Goal: Task Accomplishment & Management: Complete application form

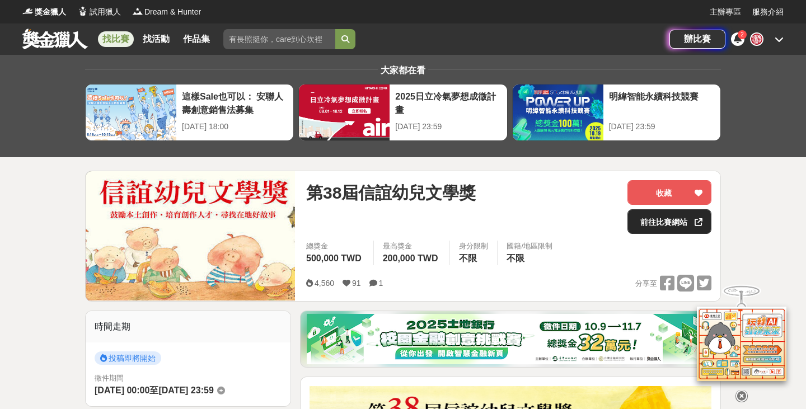
click at [650, 233] on link "前往比賽網站" at bounding box center [669, 221] width 84 height 25
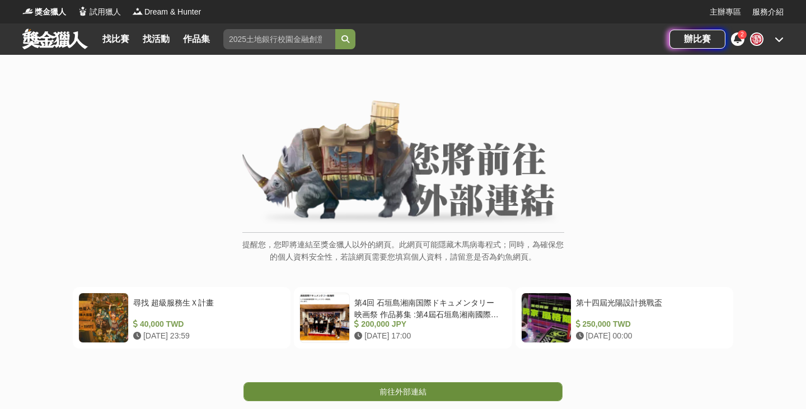
click at [367, 396] on link "前往外部連結" at bounding box center [402, 391] width 319 height 19
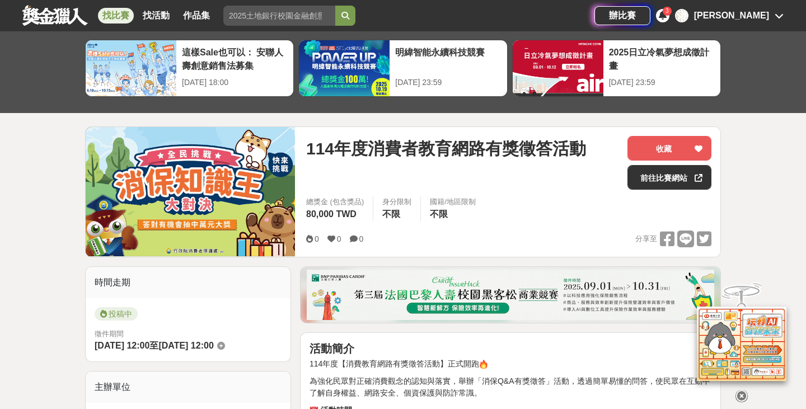
scroll to position [26, 0]
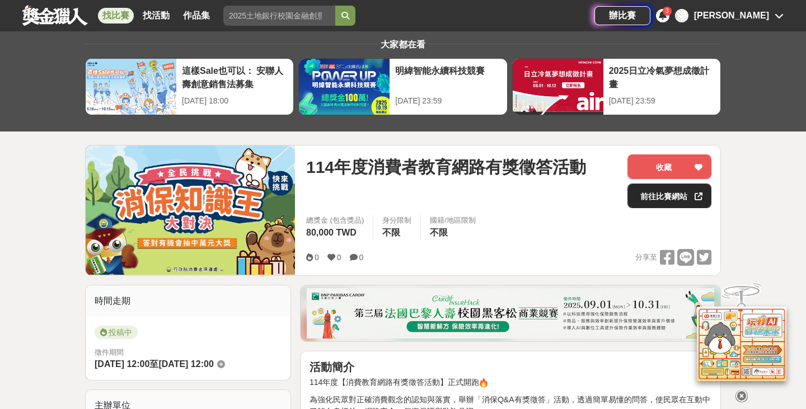
click at [652, 198] on link "前往比賽網站" at bounding box center [669, 196] width 84 height 25
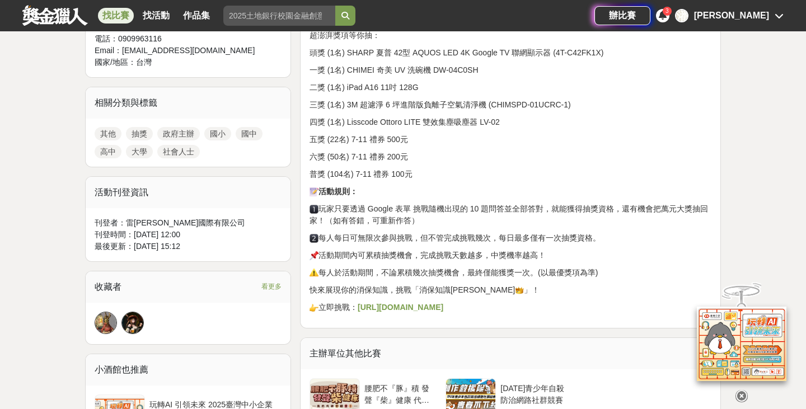
scroll to position [485, 0]
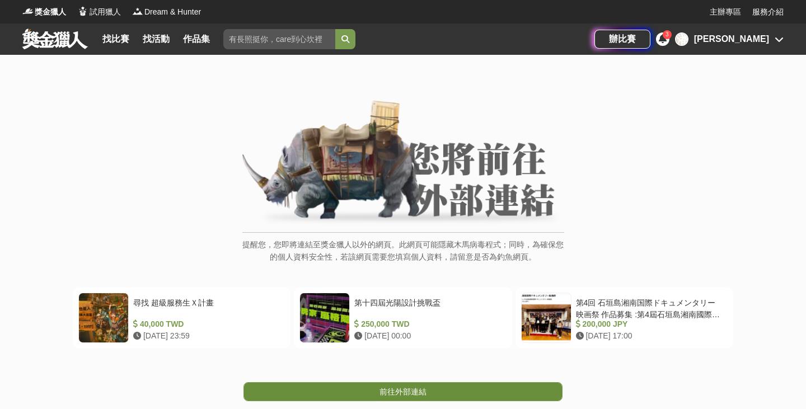
click at [403, 392] on span "前往外部連結" at bounding box center [402, 391] width 47 height 9
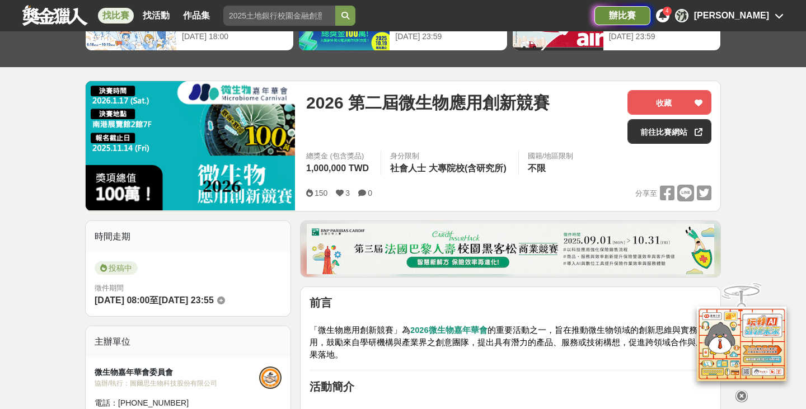
scroll to position [58, 0]
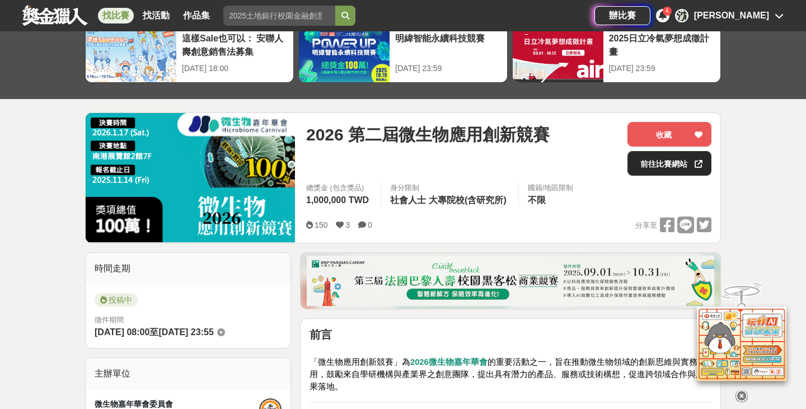
click at [684, 171] on link "前往比賽網站" at bounding box center [669, 163] width 84 height 25
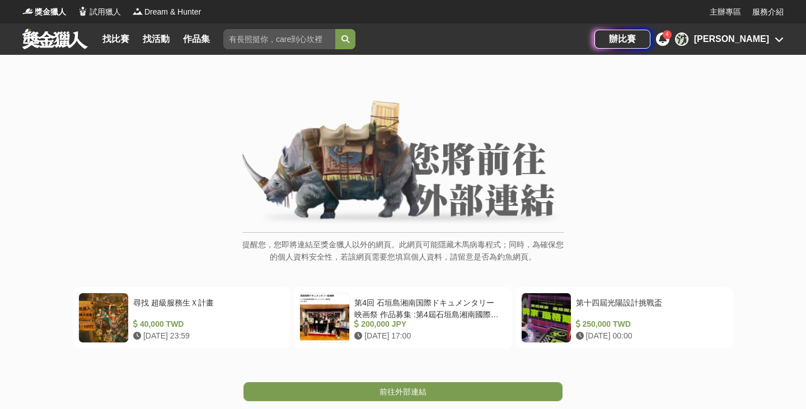
click at [381, 388] on span "前往外部連結" at bounding box center [402, 391] width 47 height 9
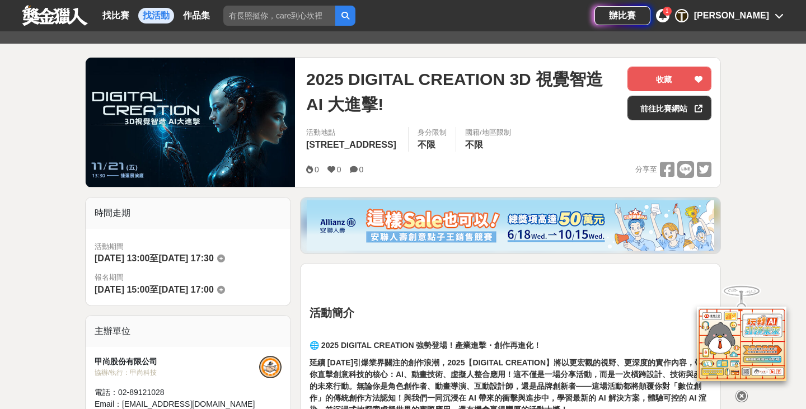
scroll to position [98, 0]
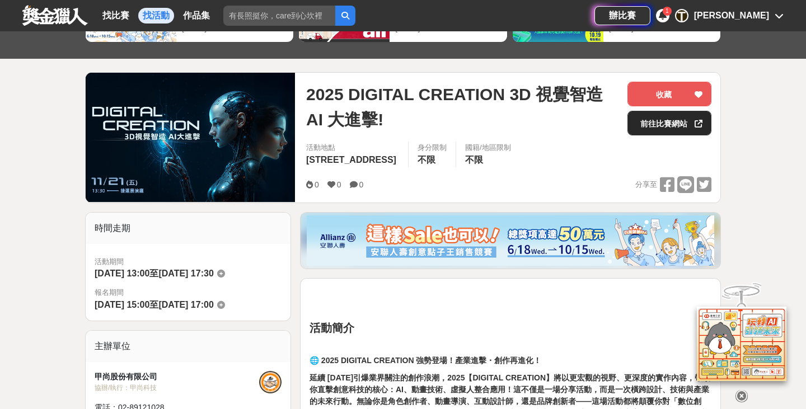
click at [659, 129] on link "前往比賽網站" at bounding box center [669, 123] width 84 height 25
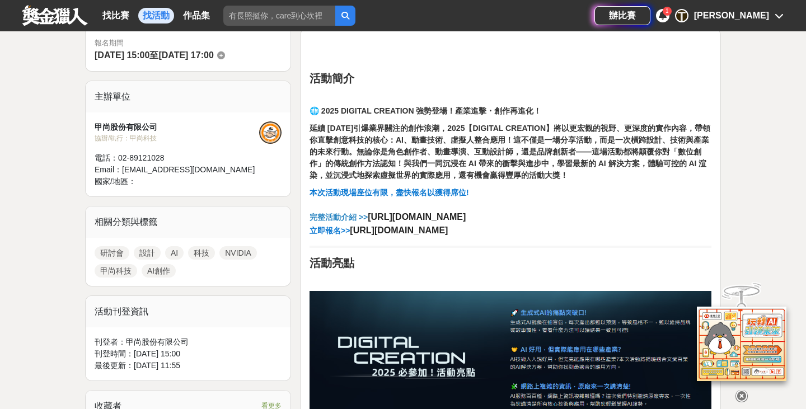
scroll to position [388, 0]
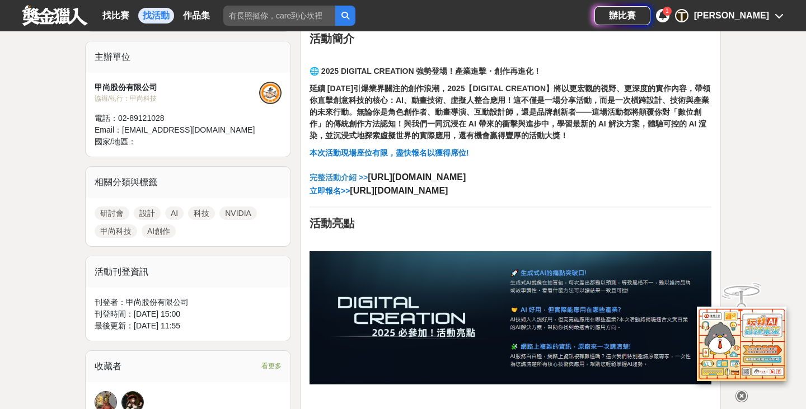
click at [397, 177] on strong "https://bit.ly/4hcwhA7" at bounding box center [417, 177] width 98 height 10
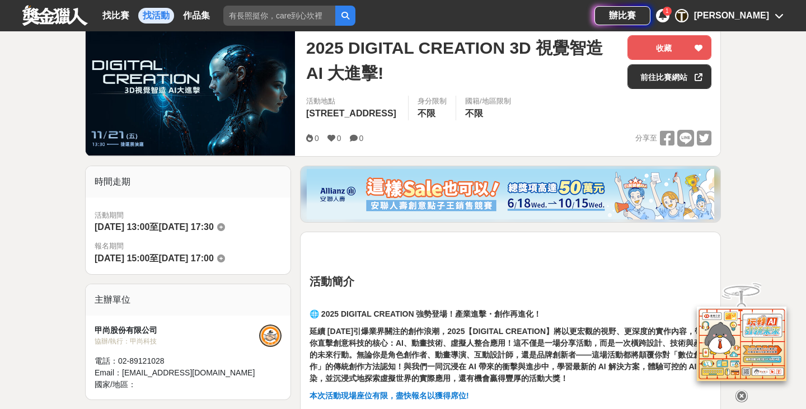
scroll to position [208, 0]
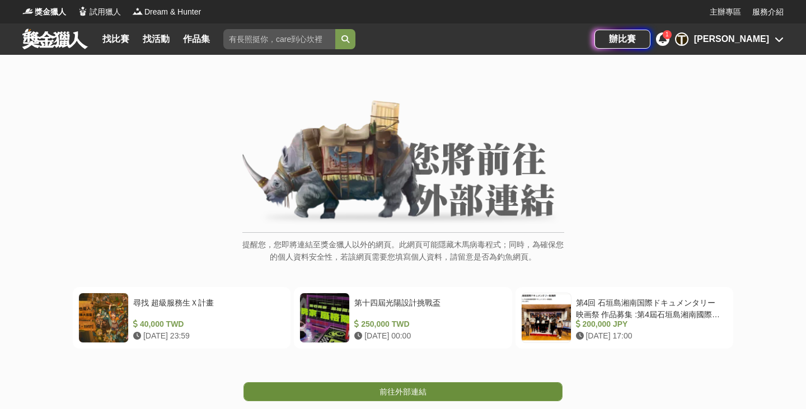
click at [363, 387] on link "前往外部連結" at bounding box center [402, 391] width 319 height 19
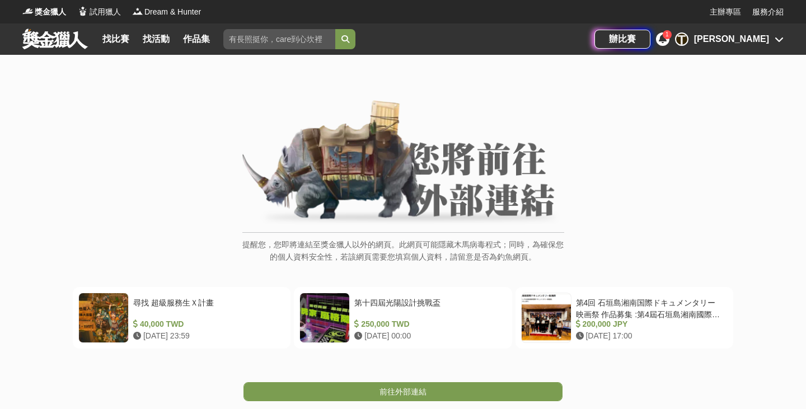
click at [365, 389] on link "前往外部連結" at bounding box center [402, 391] width 319 height 19
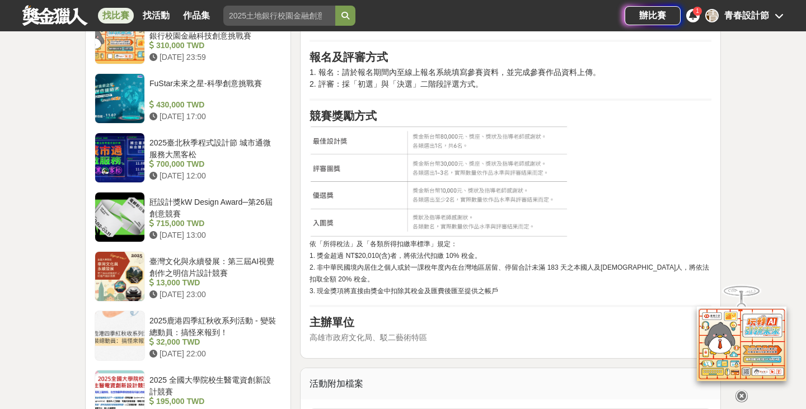
scroll to position [864, 0]
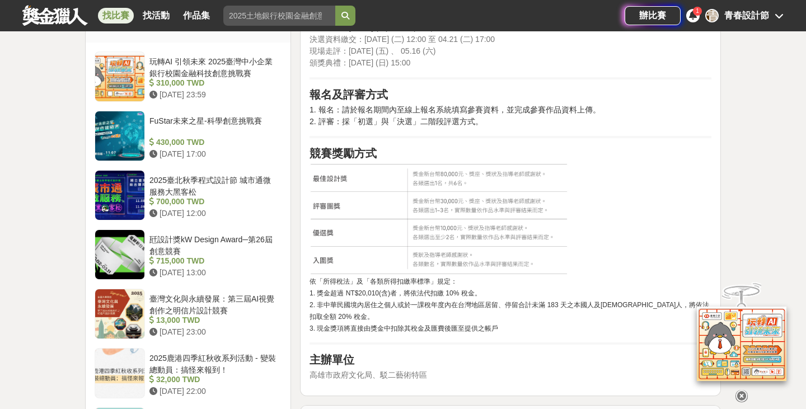
drag, startPoint x: 381, startPoint y: 210, endPoint x: 437, endPoint y: 220, distance: 57.5
click at [381, 210] on img at bounding box center [439, 219] width 261 height 113
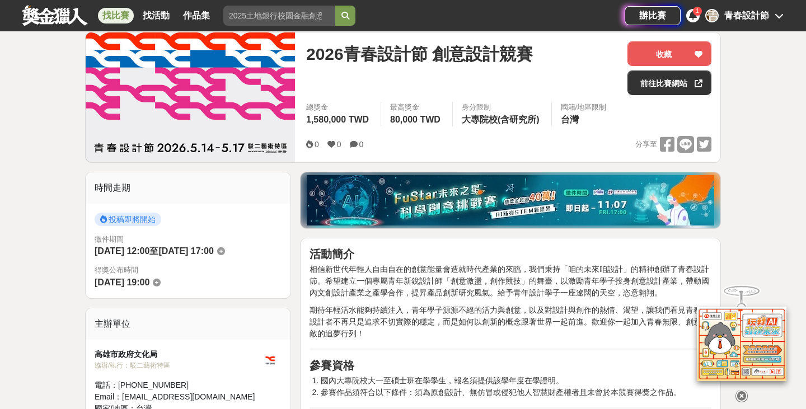
scroll to position [102, 0]
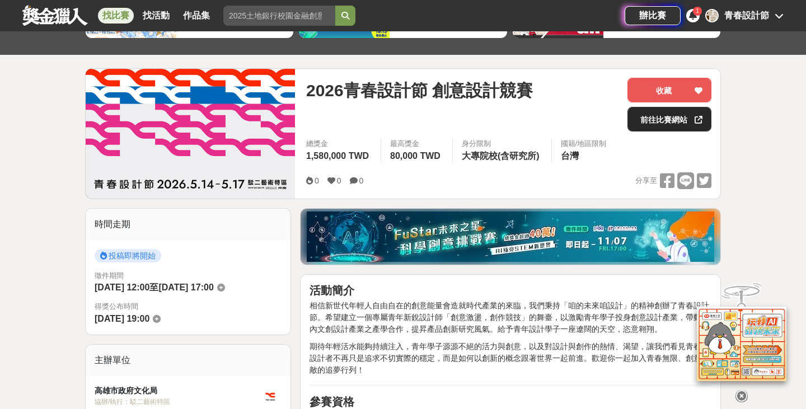
click at [652, 118] on link "前往比賽網站" at bounding box center [669, 119] width 84 height 25
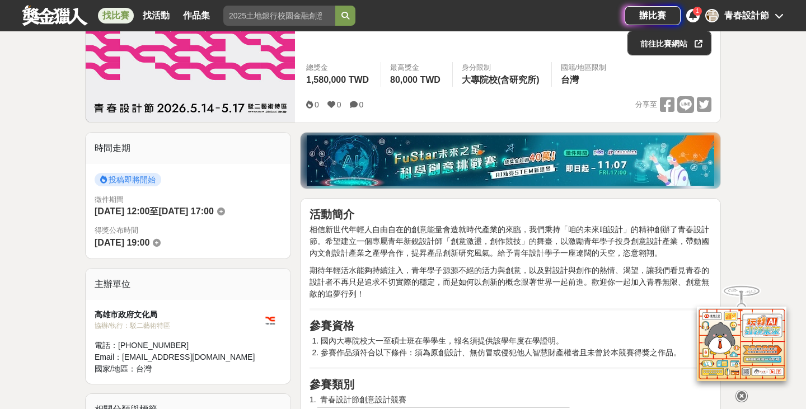
scroll to position [180, 0]
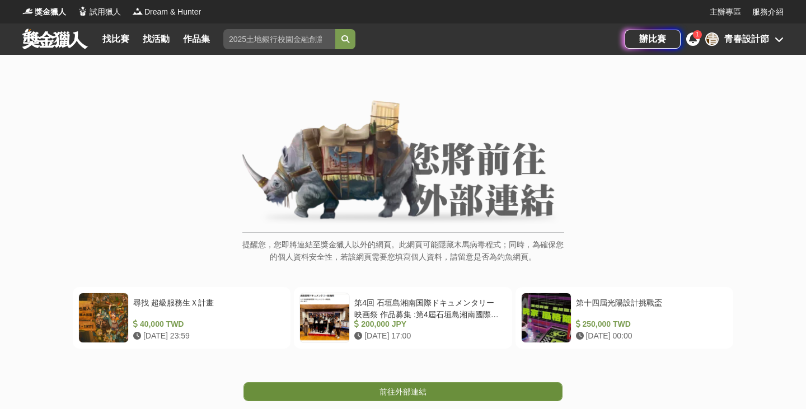
click at [364, 386] on link "前往外部連結" at bounding box center [402, 391] width 319 height 19
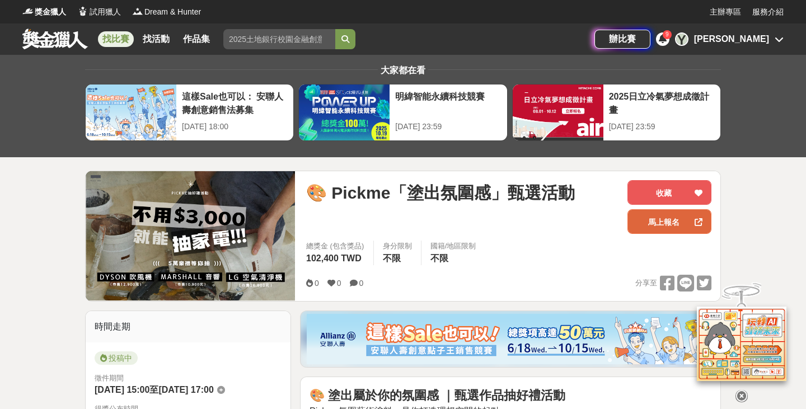
click at [662, 227] on link "馬上報名" at bounding box center [669, 221] width 84 height 25
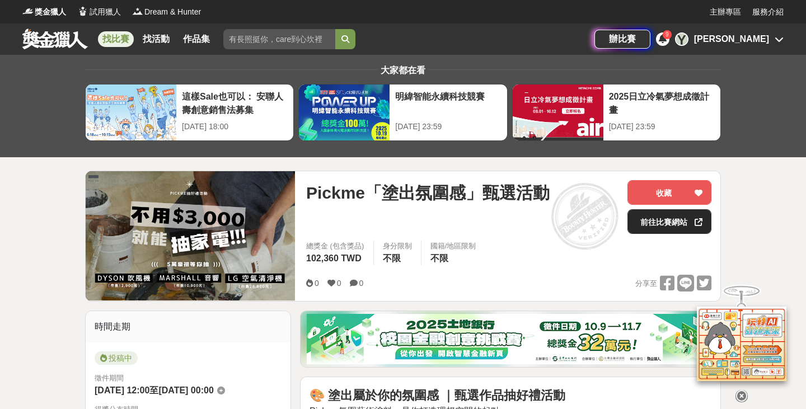
click at [644, 222] on link "前往比賽網站" at bounding box center [669, 221] width 84 height 25
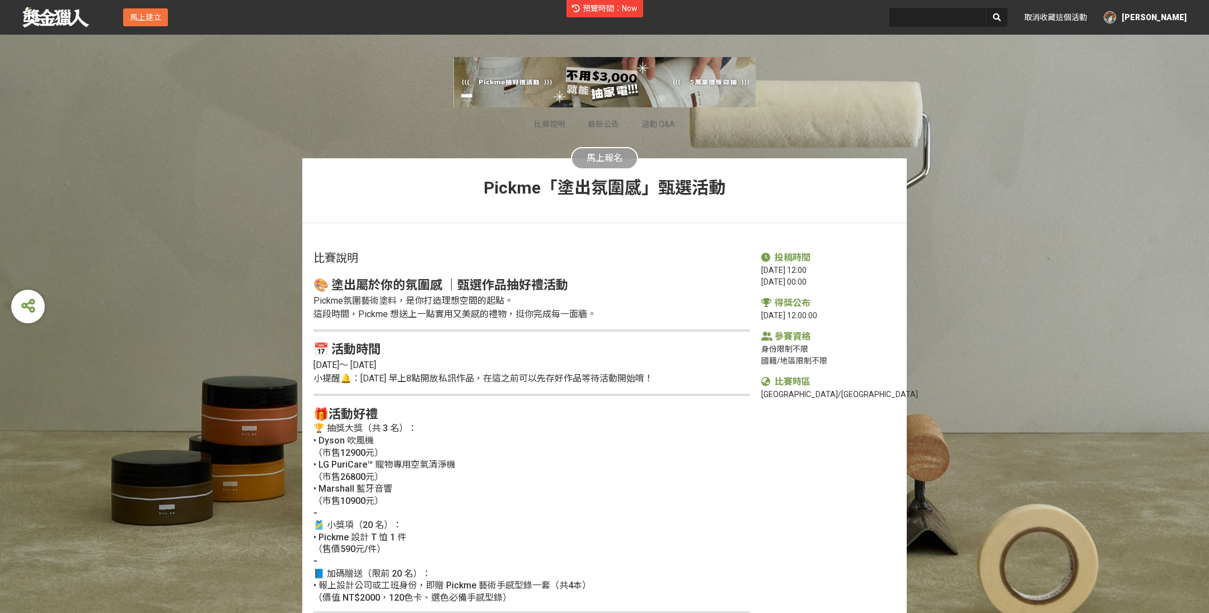
click at [615, 160] on span "馬上報名" at bounding box center [604, 158] width 36 height 11
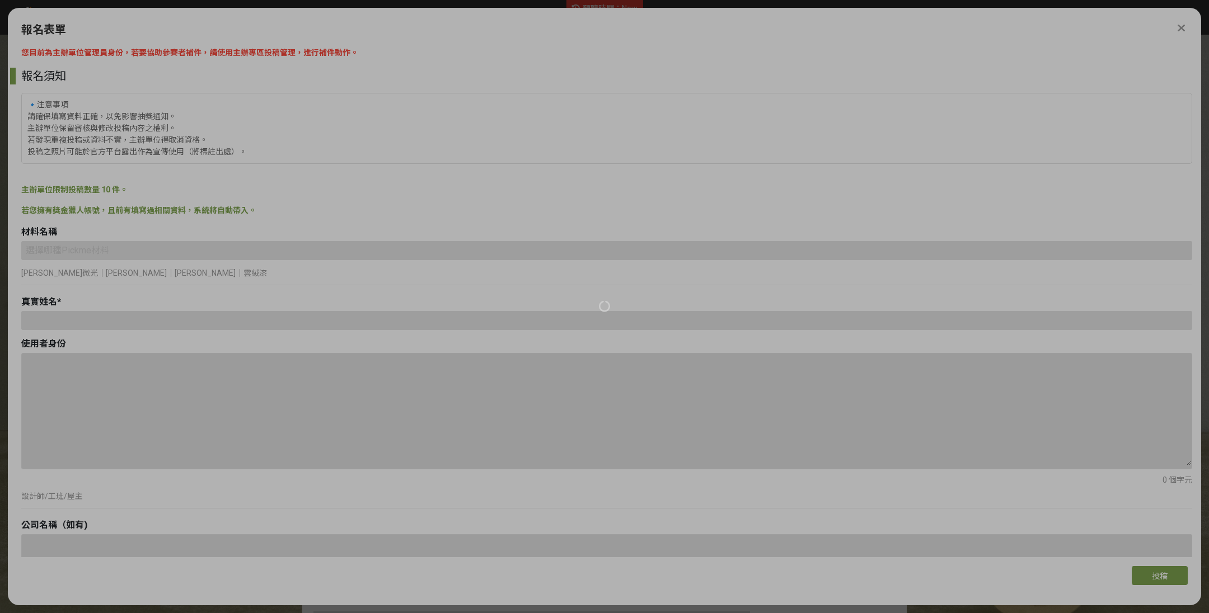
type input "123"
type input "annie920422@gmail.com"
type input "0978139690"
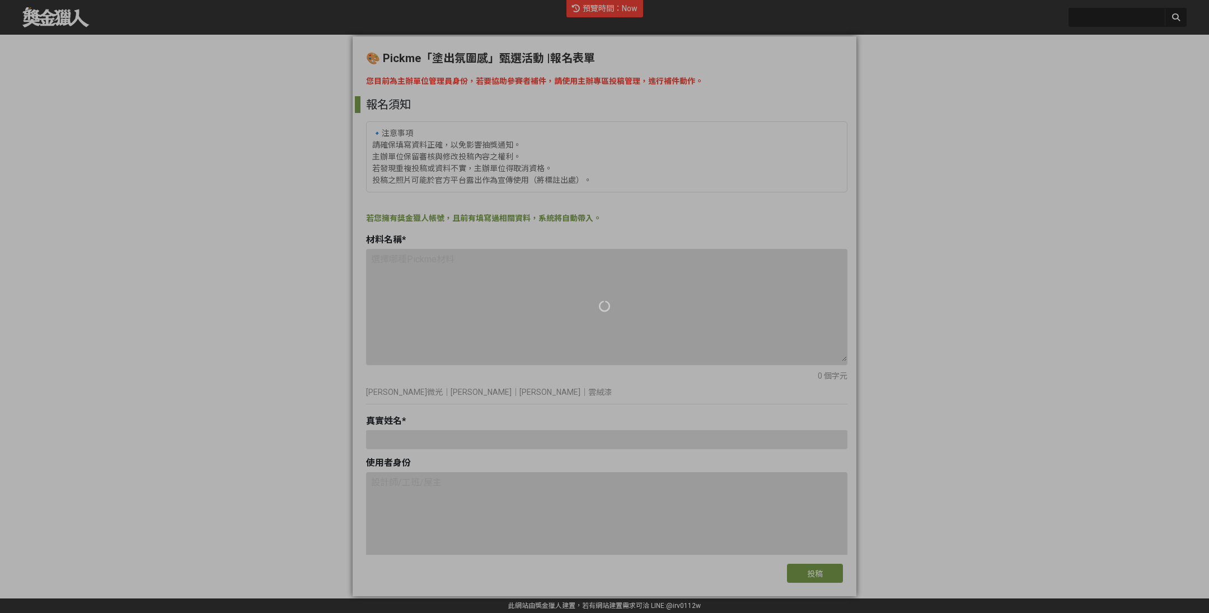
type input "0978139690"
type input "[PERSON_NAME]"
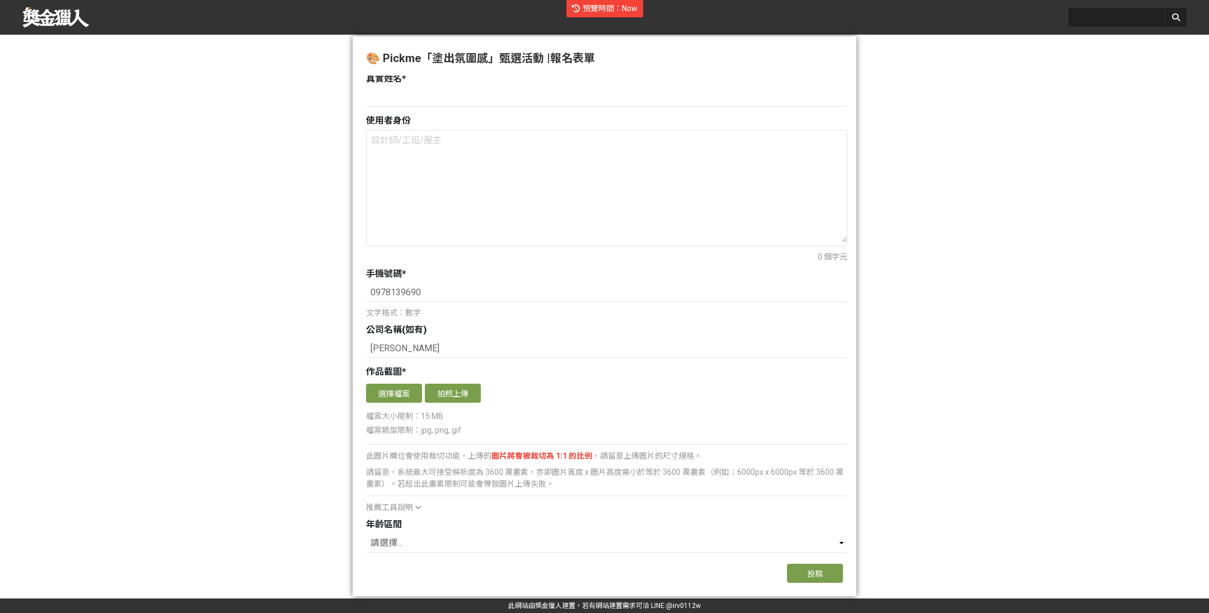
scroll to position [424, 0]
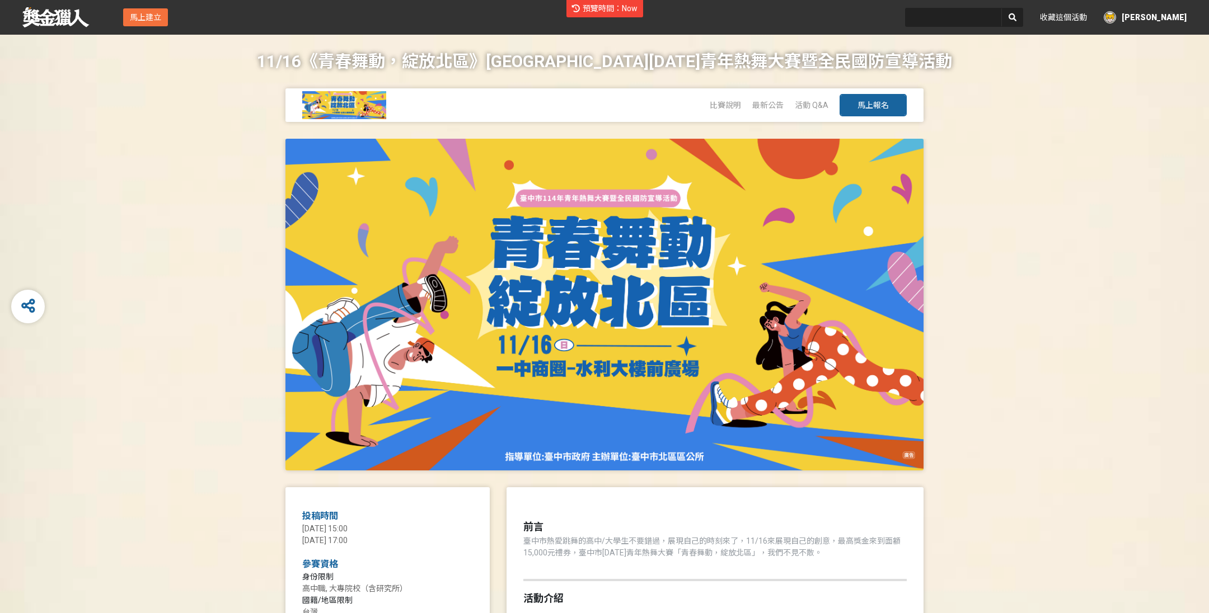
click at [870, 102] on span "馬上報名" at bounding box center [872, 105] width 31 height 9
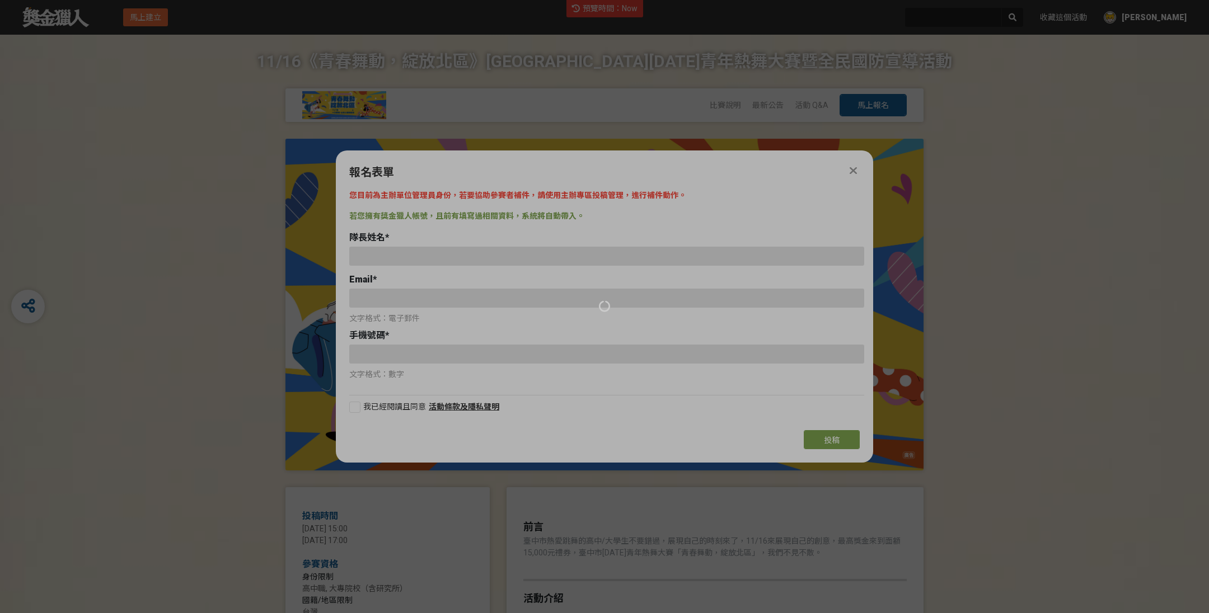
type input "[EMAIL_ADDRESS][DOMAIN_NAME]"
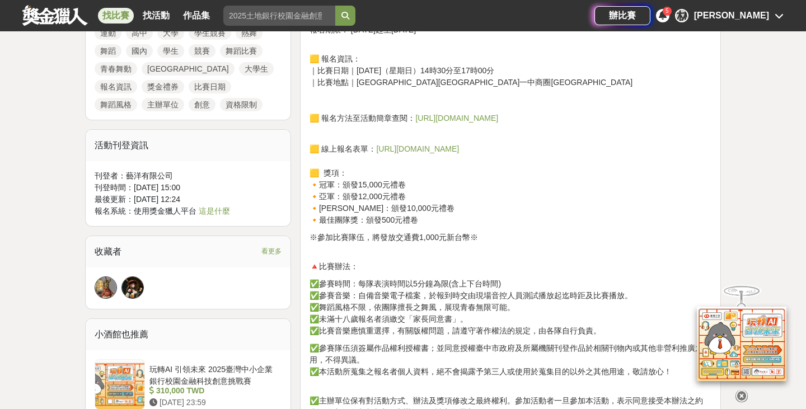
scroll to position [381, 0]
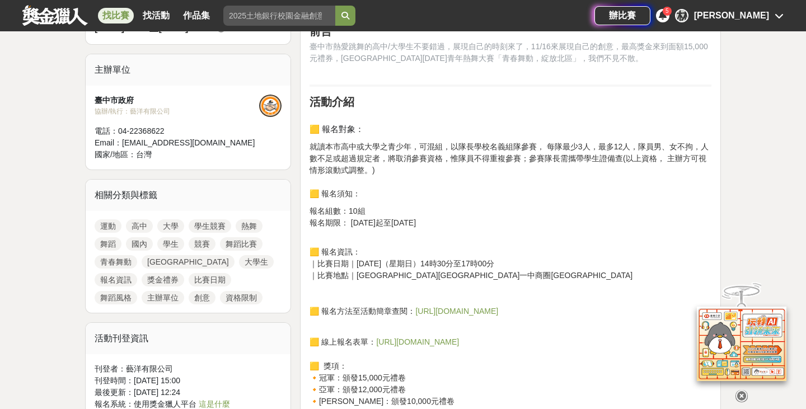
click at [409, 337] on span "[URL][DOMAIN_NAME]" at bounding box center [417, 341] width 83 height 9
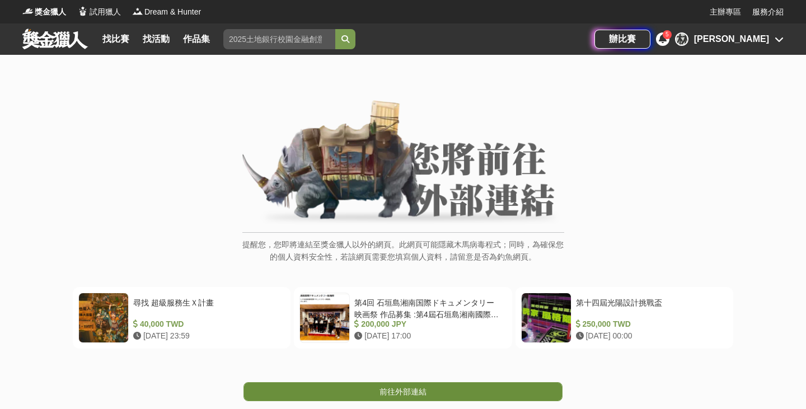
click at [401, 391] on span "前往外部連結" at bounding box center [402, 391] width 47 height 9
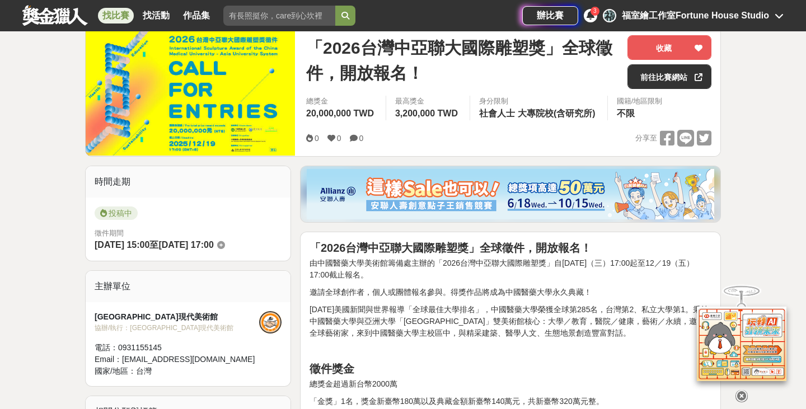
scroll to position [83, 0]
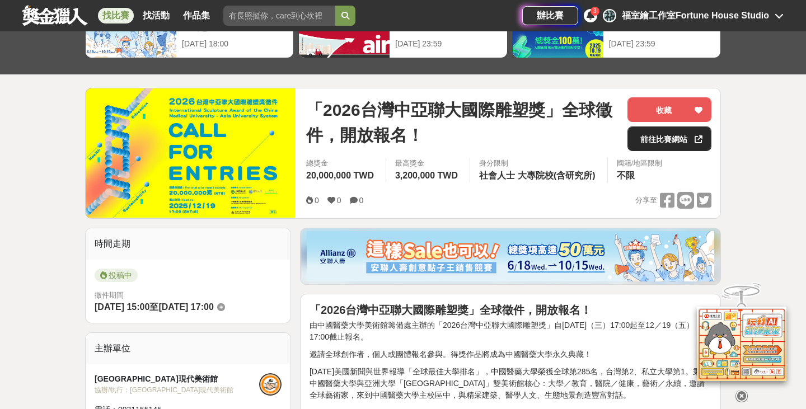
click at [656, 146] on link "前往比賽網站" at bounding box center [669, 138] width 84 height 25
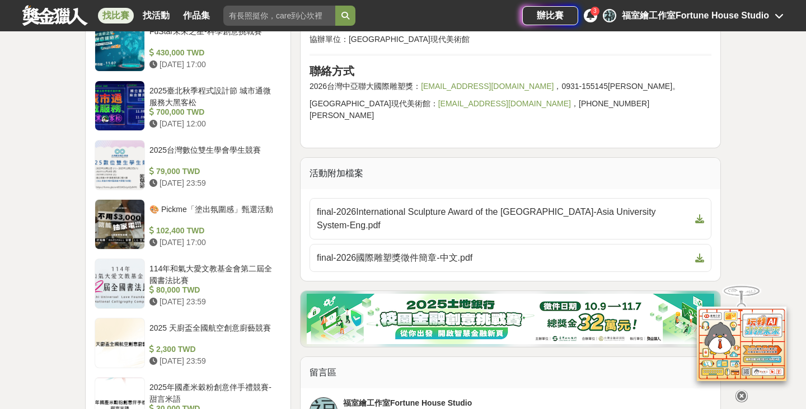
scroll to position [0, 0]
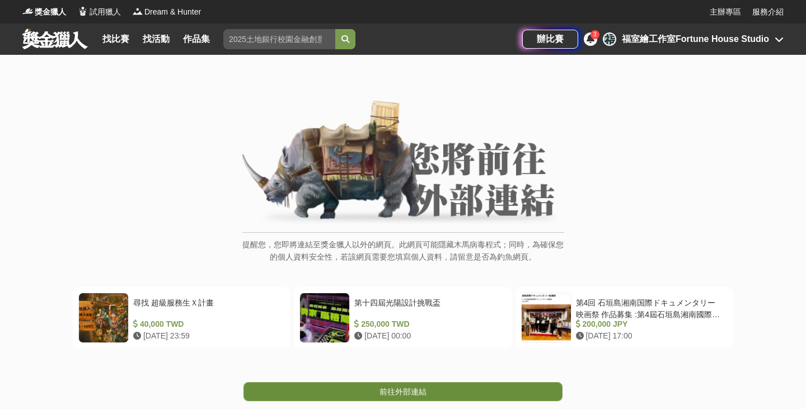
click at [448, 396] on link "前往外部連結" at bounding box center [402, 391] width 319 height 19
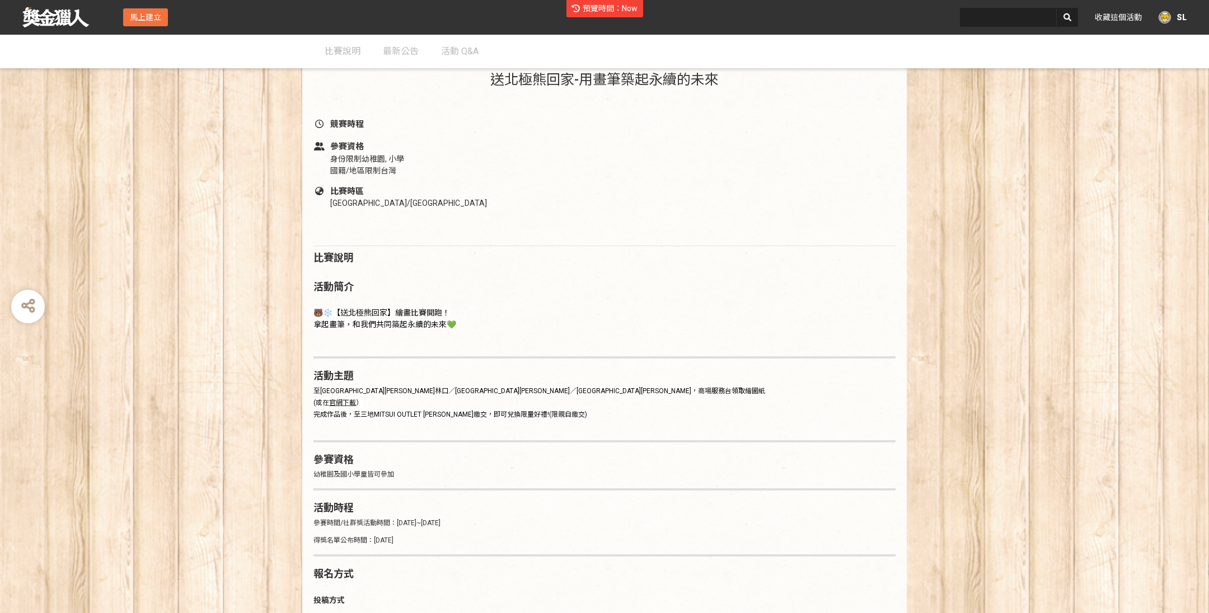
scroll to position [104, 0]
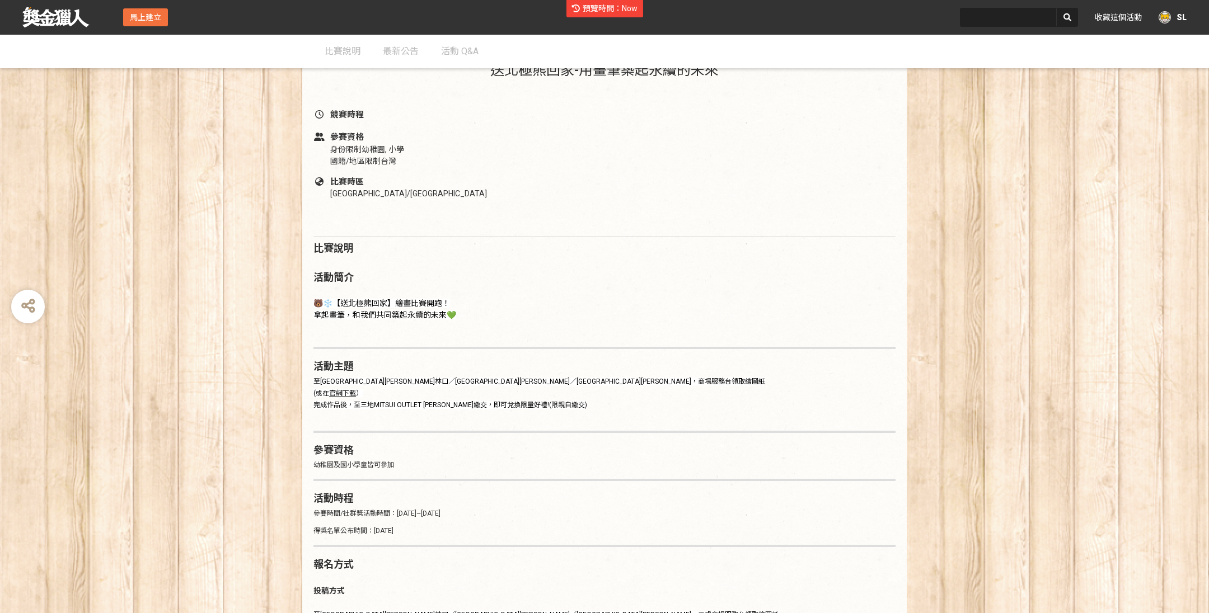
click at [594, 8] on span "預覽時間：Now" at bounding box center [610, 8] width 55 height 9
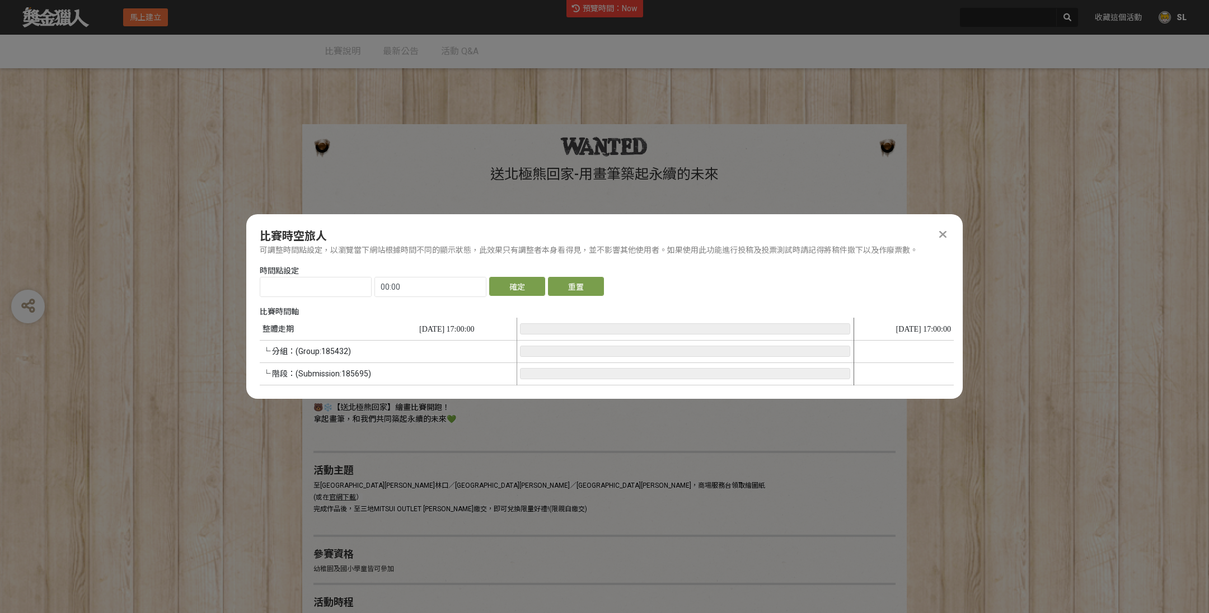
scroll to position [0, 0]
click at [542, 361] on div at bounding box center [685, 352] width 330 height 68
type input "2025-10-09"
type input "17:00"
click at [496, 292] on button "確定" at bounding box center [517, 286] width 56 height 19
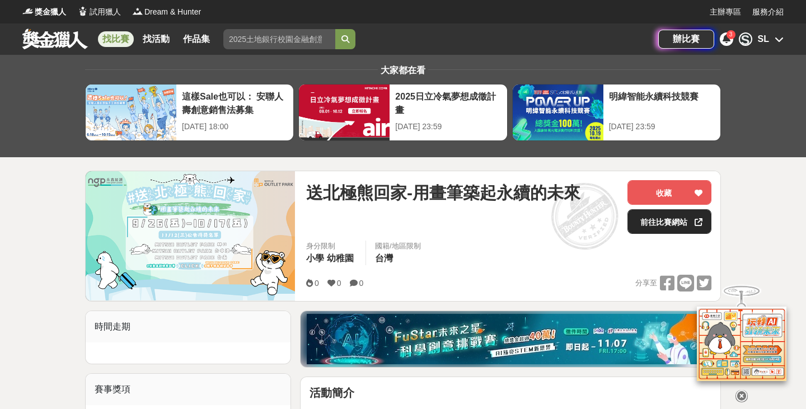
click at [651, 222] on link "前往比賽網站" at bounding box center [669, 221] width 84 height 25
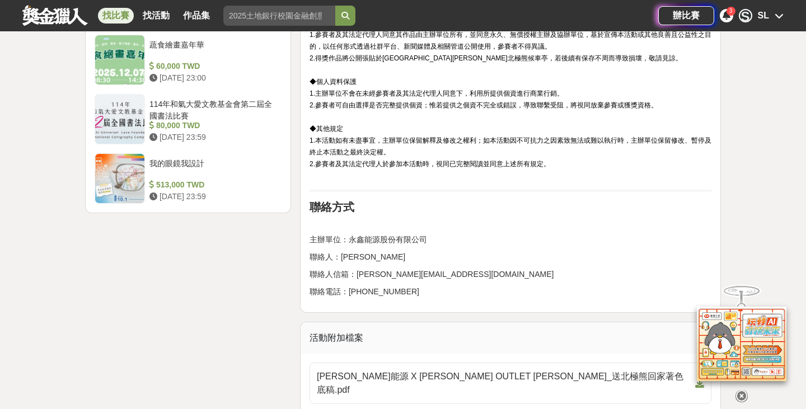
scroll to position [1552, 0]
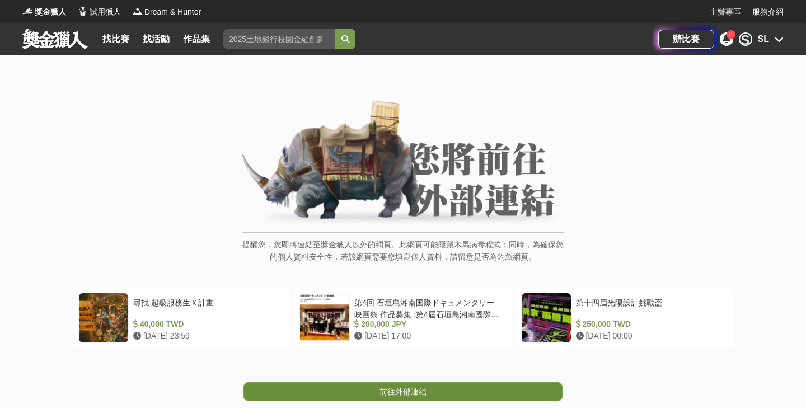
click at [408, 391] on span "前往外部連結" at bounding box center [402, 391] width 47 height 9
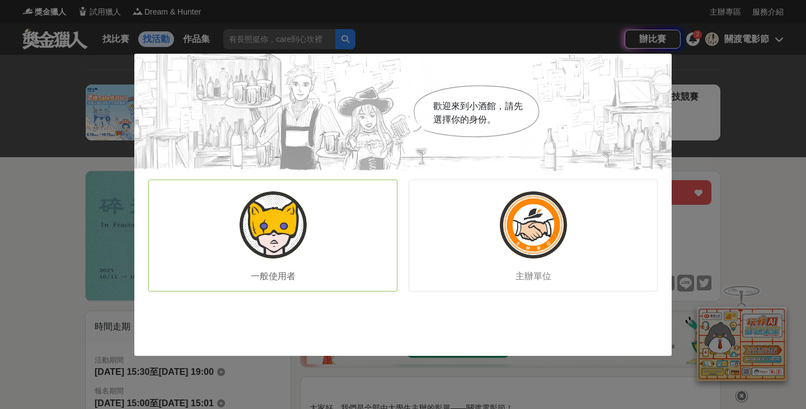
click at [277, 225] on img at bounding box center [272, 224] width 67 height 67
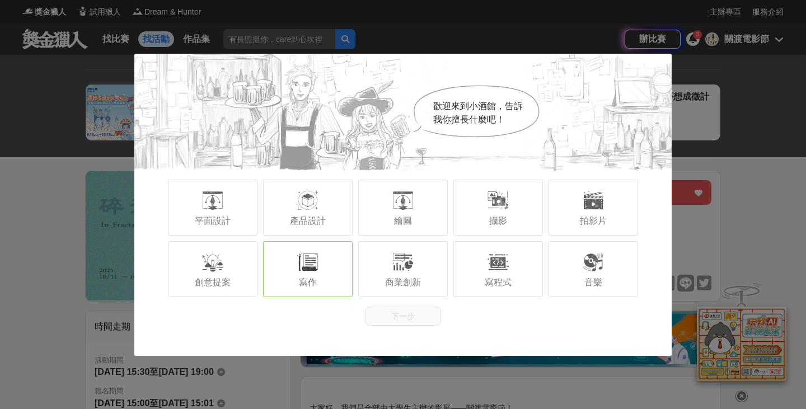
click at [298, 259] on div at bounding box center [308, 262] width 22 height 22
click at [413, 313] on button "下一步" at bounding box center [403, 316] width 76 height 19
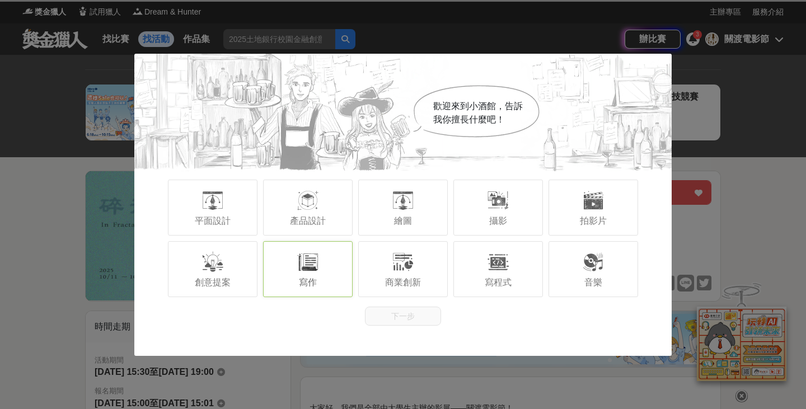
click at [399, 372] on div "歡迎來到小酒館，告訴我你擅長什麼吧！ 平面設計 產品設計 繪圖 攝影 拍影片 創意提案 寫作 商業創新 寫程式 音樂 下一步" at bounding box center [403, 204] width 806 height 409
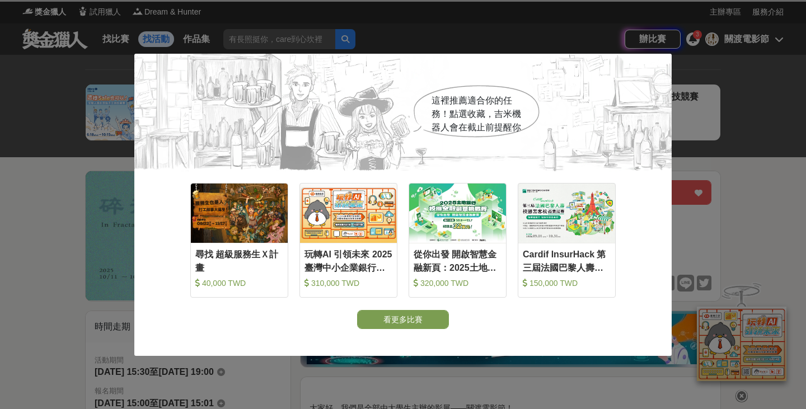
click at [442, 366] on div "這裡推薦適合你的任務！點選收藏，吉米機器人會在截止前提醒你 收藏 尋找 超級服務生Ｘ計畫 40,000 TWD 收藏 玩轉AI 引領未來 2025臺灣中小企業…" at bounding box center [403, 204] width 806 height 409
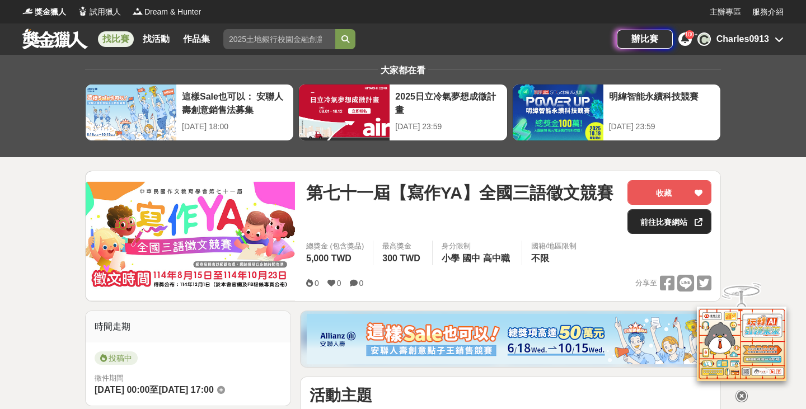
click at [666, 225] on link "前往比賽網站" at bounding box center [669, 221] width 84 height 25
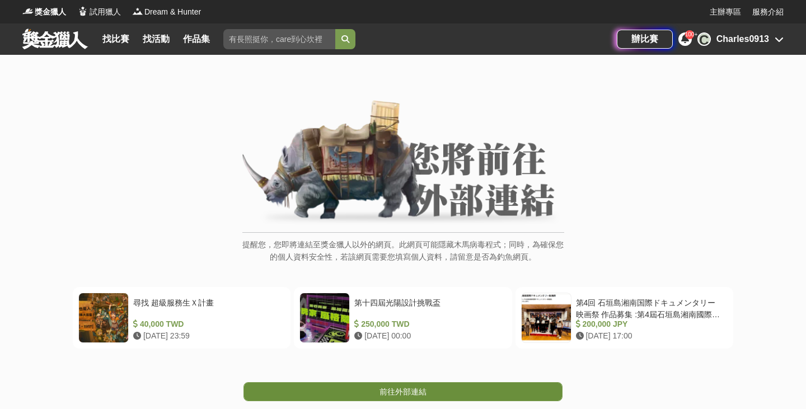
click at [397, 392] on span "前往外部連結" at bounding box center [402, 391] width 47 height 9
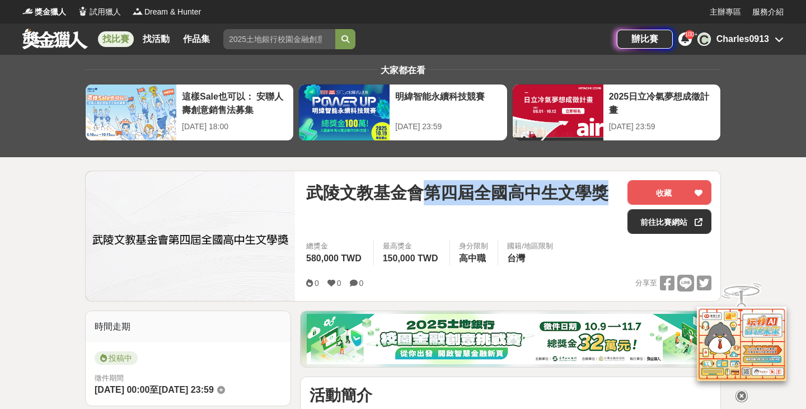
drag, startPoint x: 425, startPoint y: 194, endPoint x: 604, endPoint y: 196, distance: 179.1
click at [604, 196] on span "武陵文教基金會第四屆全國高中生文學獎" at bounding box center [457, 192] width 302 height 25
copy span "第四屆全國高中生文學獎"
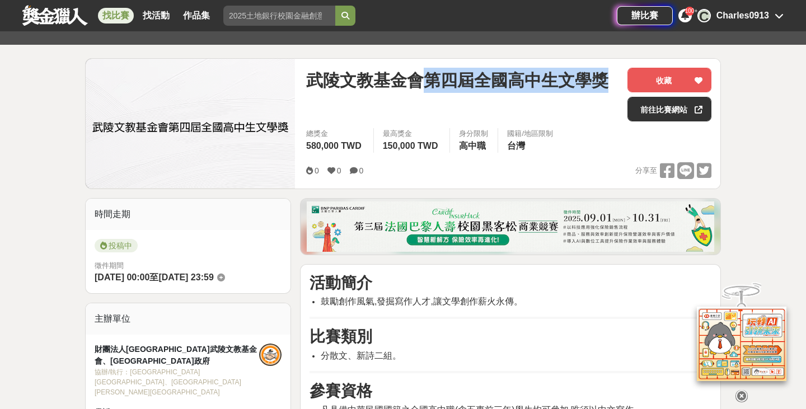
scroll to position [31, 0]
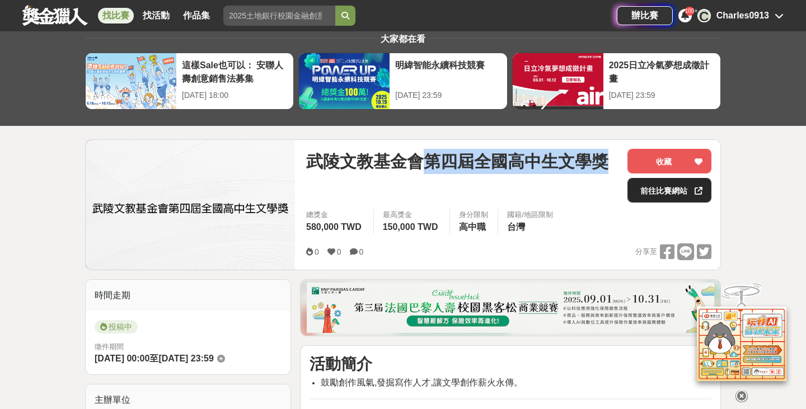
click at [647, 190] on link "前往比賽網站" at bounding box center [669, 190] width 84 height 25
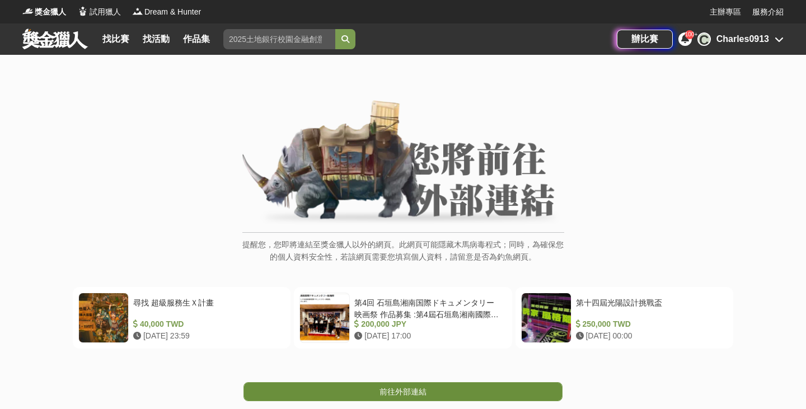
click at [407, 391] on span "前往外部連結" at bounding box center [402, 391] width 47 height 9
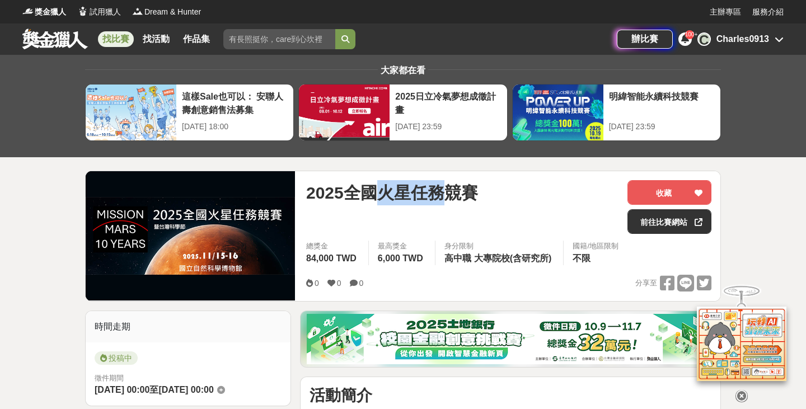
drag, startPoint x: 381, startPoint y: 194, endPoint x: 440, endPoint y: 194, distance: 58.8
click at [440, 194] on span "2025全國火星任務競賽" at bounding box center [392, 192] width 172 height 25
copy span "火星任務"
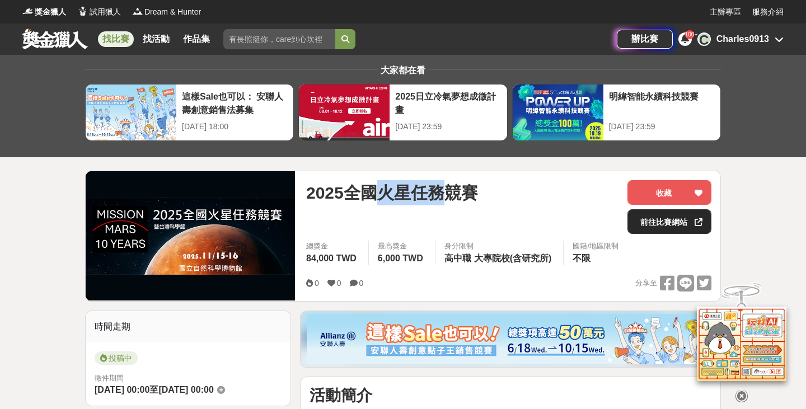
click at [668, 225] on link "前往比賽網站" at bounding box center [669, 221] width 84 height 25
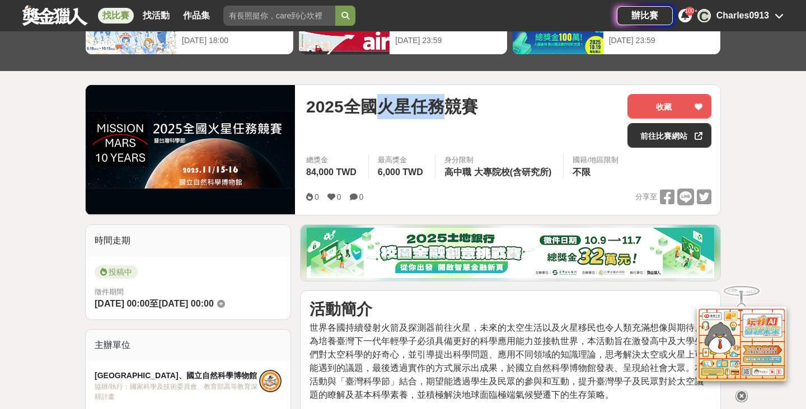
scroll to position [87, 0]
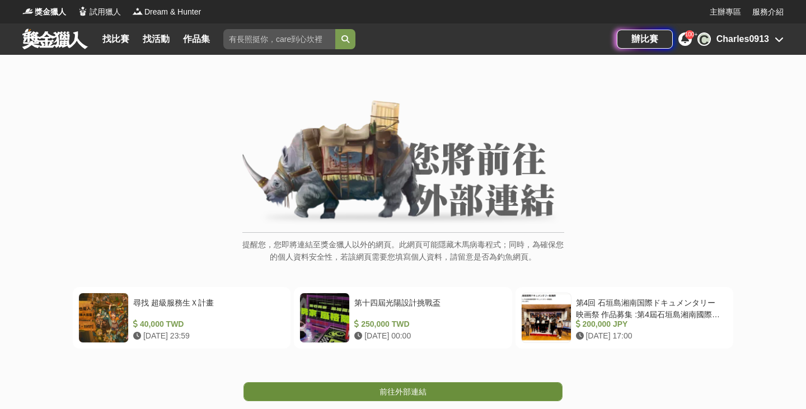
click at [372, 383] on link "前往外部連結" at bounding box center [402, 391] width 319 height 19
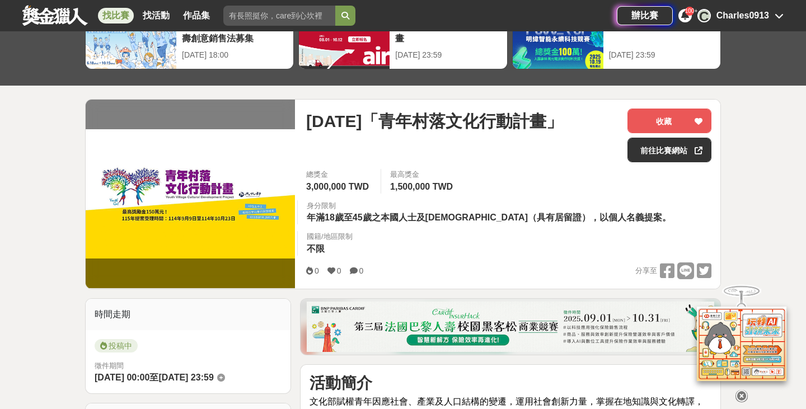
scroll to position [87, 0]
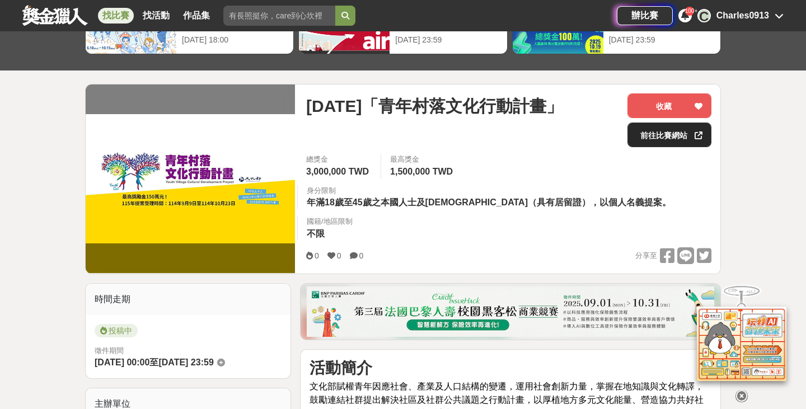
click at [647, 134] on link "前往比賽網站" at bounding box center [669, 135] width 84 height 25
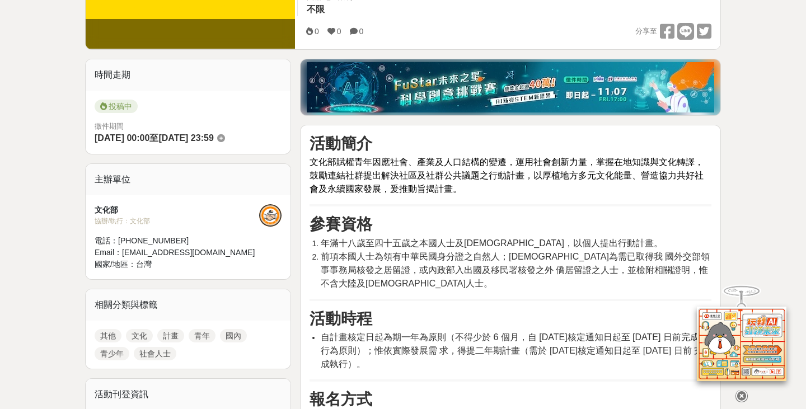
scroll to position [0, 0]
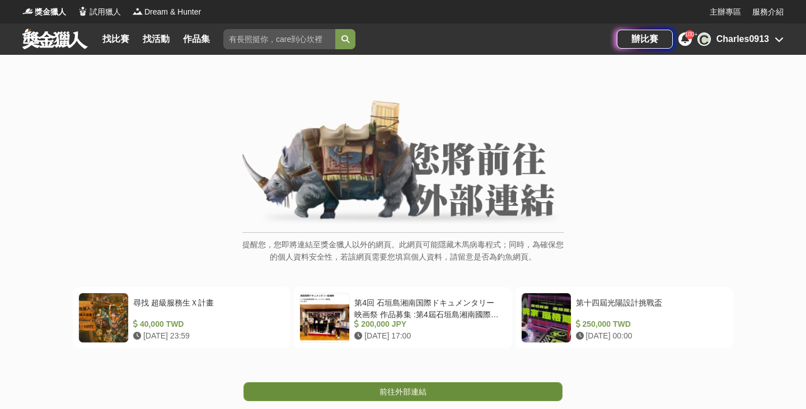
click at [436, 382] on link "前往外部連結" at bounding box center [402, 391] width 319 height 19
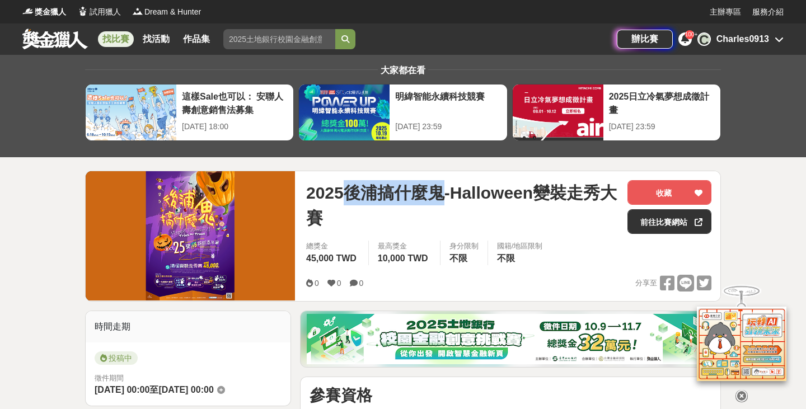
drag, startPoint x: 348, startPoint y: 194, endPoint x: 439, endPoint y: 191, distance: 90.7
click at [439, 191] on span "2025後浦搞什麼鬼-Halloween變裝走秀大賽" at bounding box center [462, 205] width 312 height 50
copy span "後浦搞什麼鬼"
click at [647, 225] on link "前往比賽網站" at bounding box center [669, 221] width 84 height 25
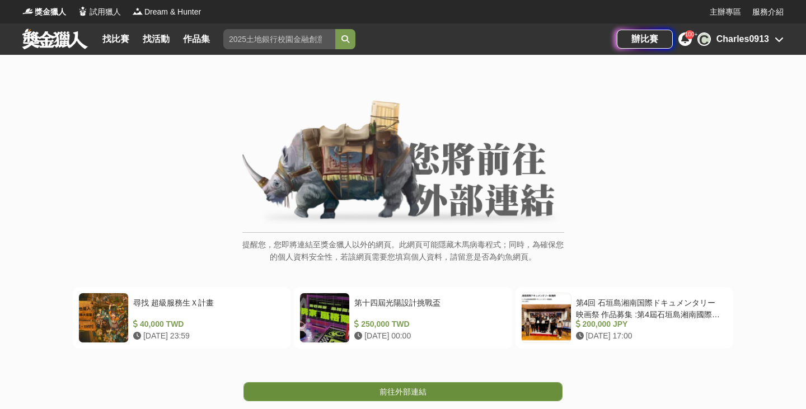
click at [397, 387] on span "前往外部連結" at bounding box center [402, 391] width 47 height 9
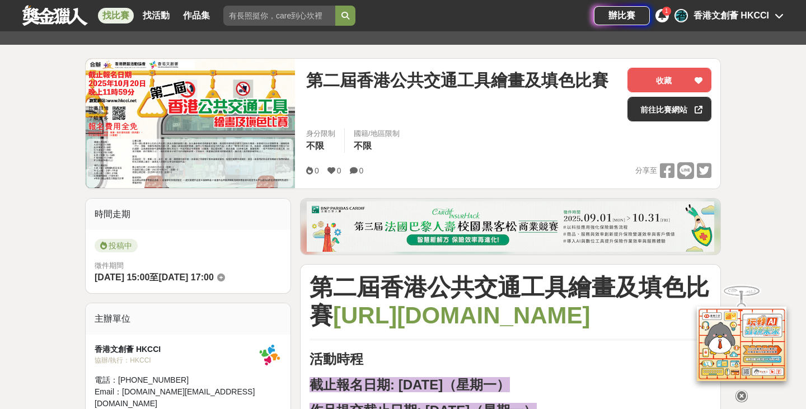
scroll to position [85, 0]
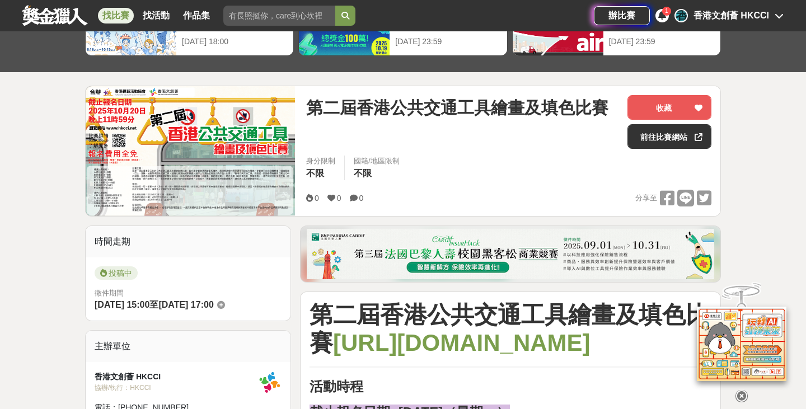
click at [623, 206] on div "0 0 0 分享至" at bounding box center [508, 198] width 405 height 17
click at [659, 139] on link "前往比賽網站" at bounding box center [669, 136] width 84 height 25
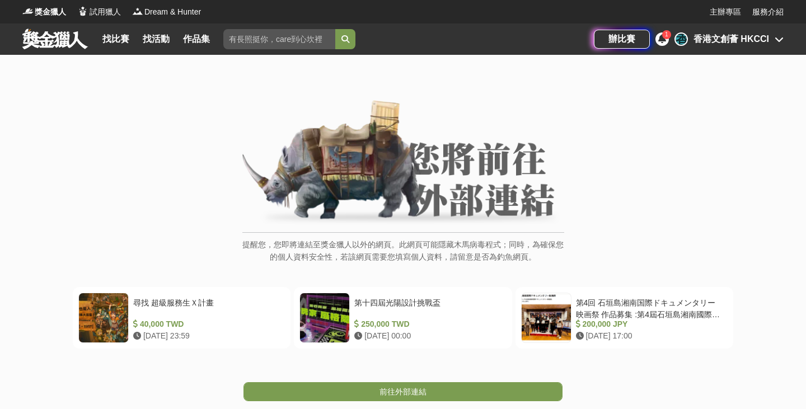
click at [407, 388] on span "前往外部連結" at bounding box center [402, 391] width 47 height 9
